Goal: Participate in discussion: Engage in conversation with other users on a specific topic

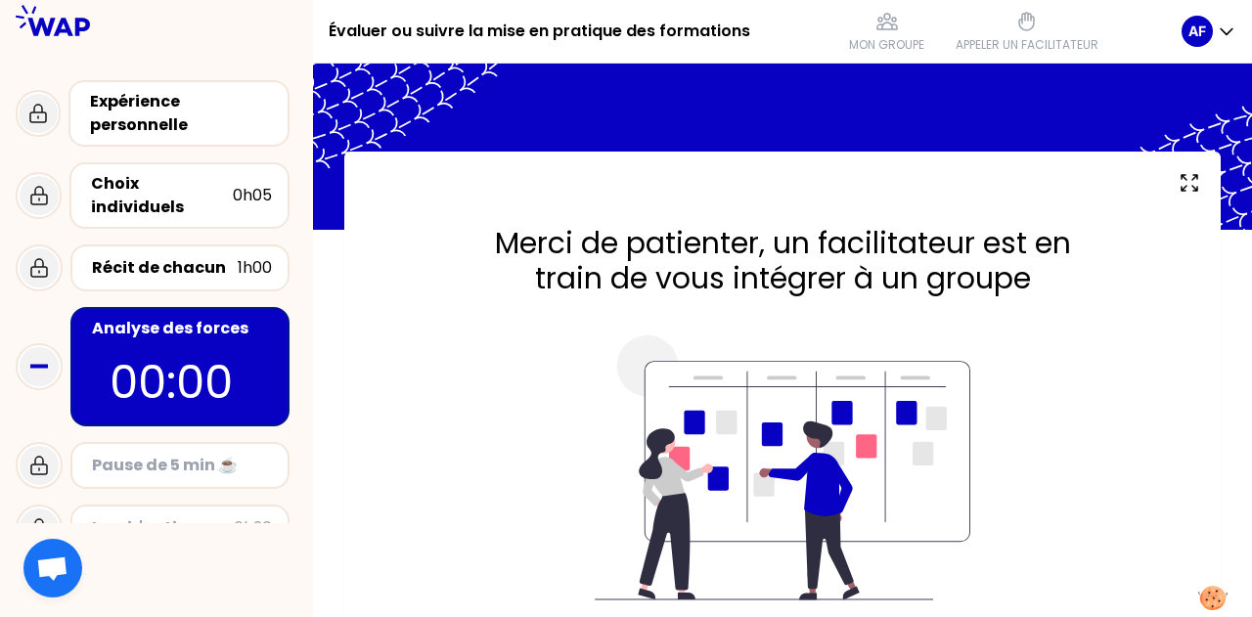
scroll to position [43, 0]
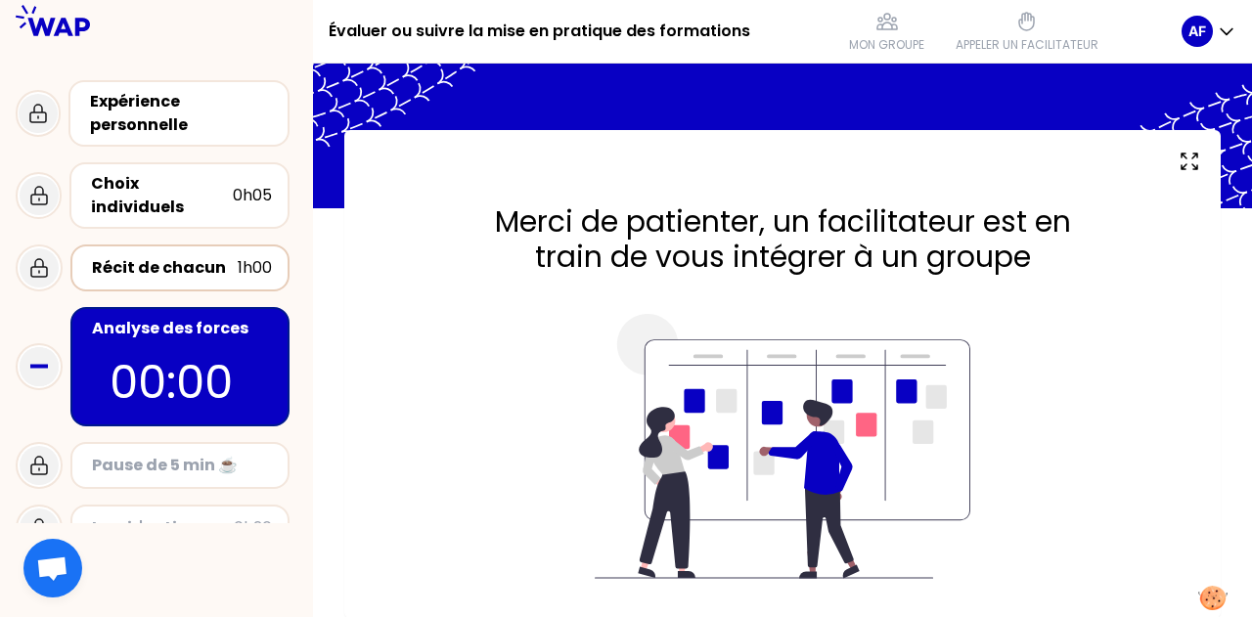
click at [166, 260] on div "Récit de chacun" at bounding box center [165, 267] width 146 height 23
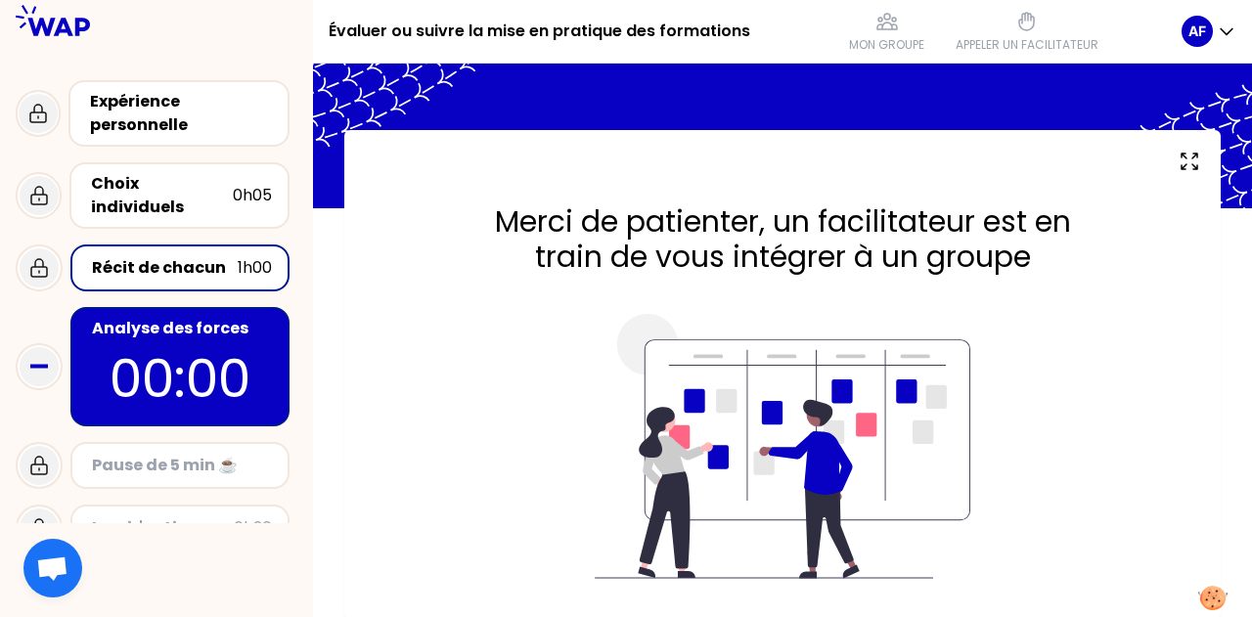
click at [121, 256] on div "Récit de chacun" at bounding box center [165, 267] width 146 height 23
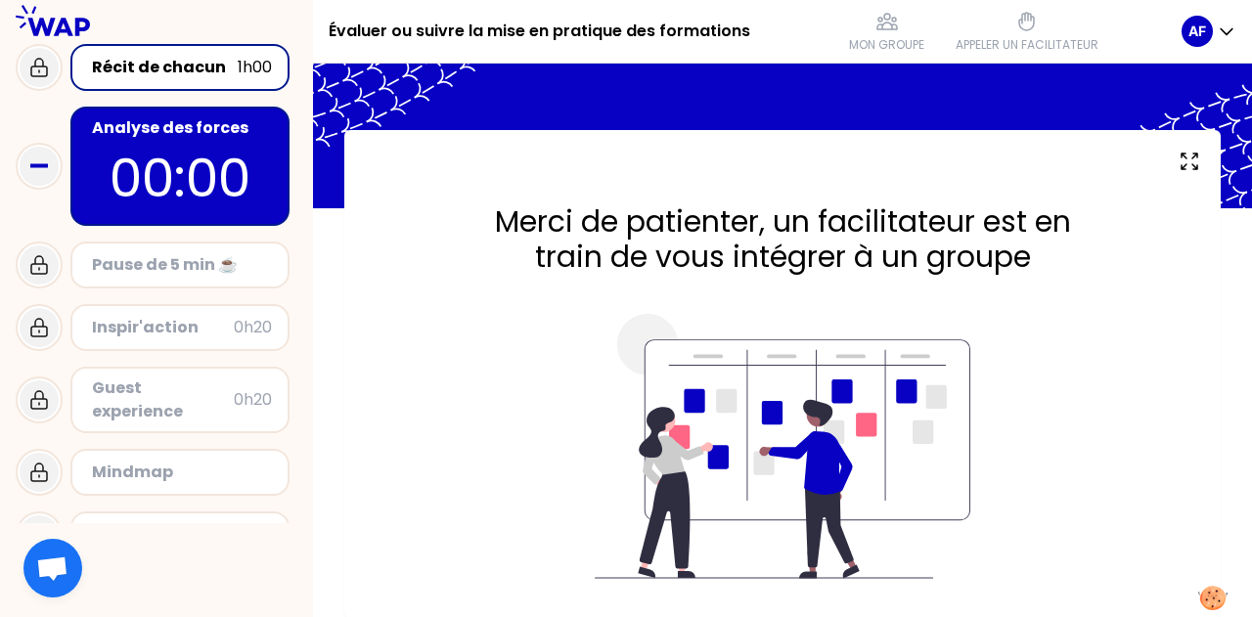
scroll to position [206, 0]
